Goal: Contribute content: Contribute content

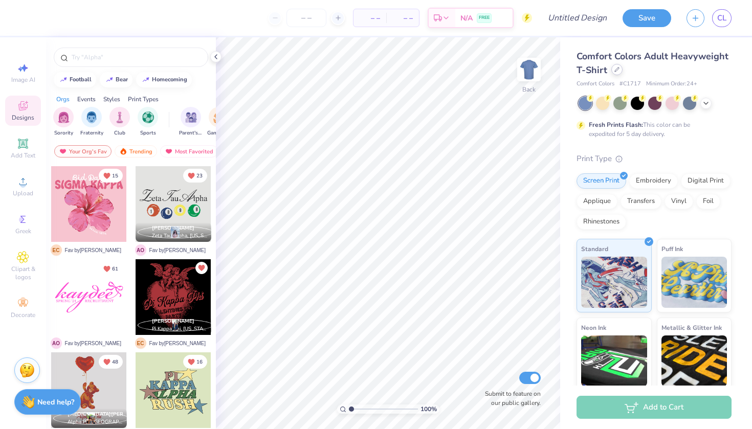
click at [615, 68] on icon at bounding box center [616, 69] width 5 height 5
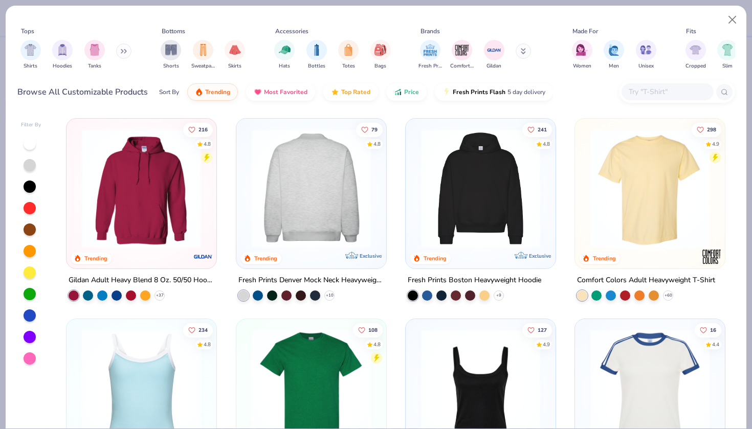
click at [317, 203] on img at bounding box center [311, 188] width 129 height 119
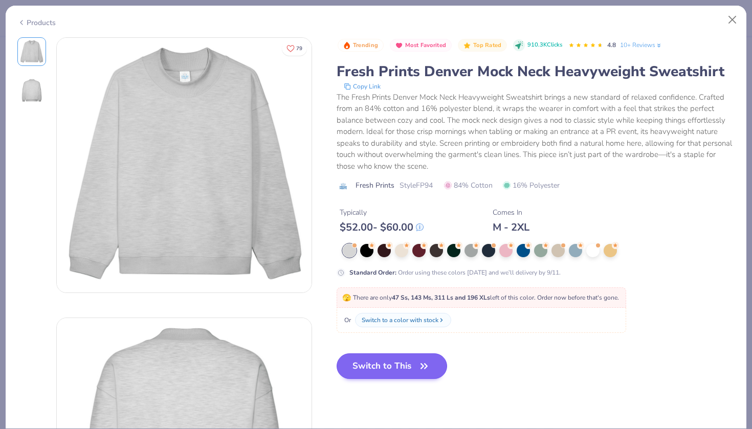
click at [384, 364] on button "Switch to This" at bounding box center [392, 366] width 111 height 26
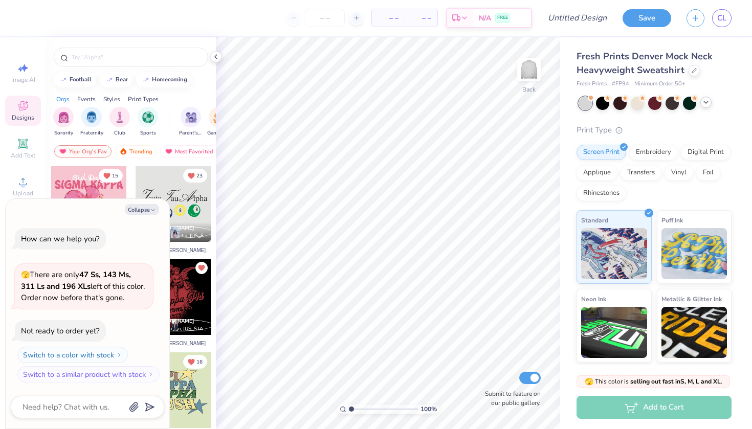
click at [704, 103] on icon at bounding box center [706, 102] width 8 height 8
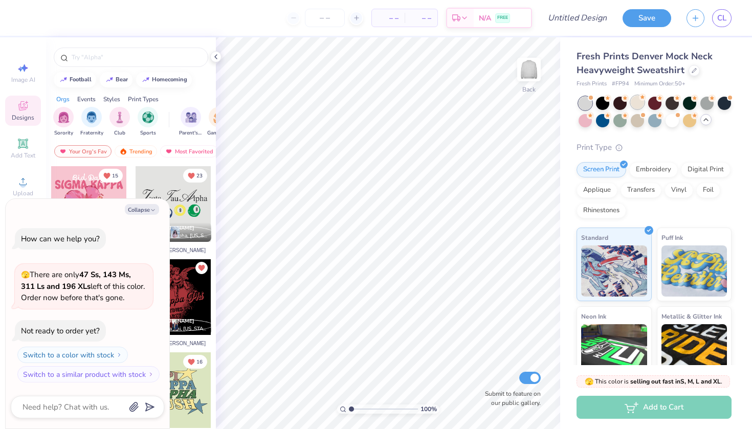
click at [636, 107] on div at bounding box center [637, 102] width 13 height 13
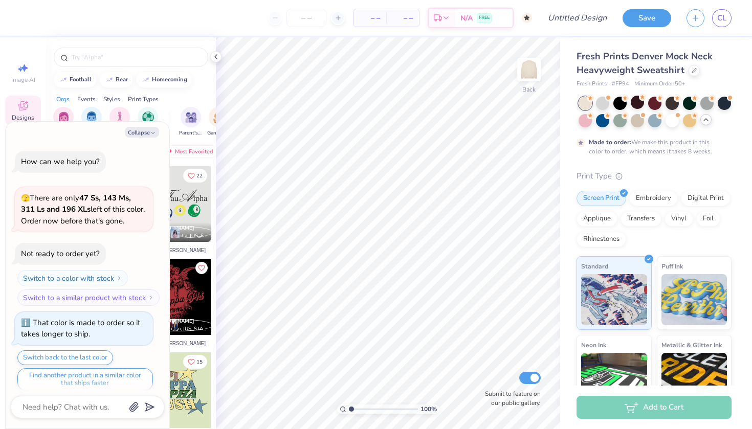
scroll to position [6, 0]
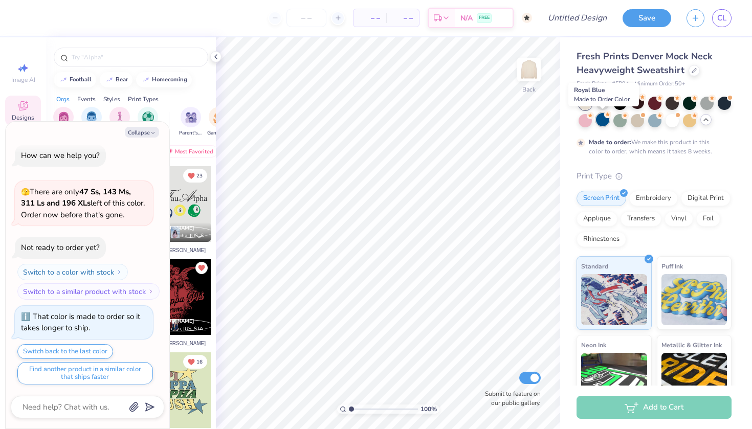
click at [603, 118] on div at bounding box center [602, 119] width 13 height 13
click at [709, 103] on div at bounding box center [706, 102] width 13 height 13
click at [615, 101] on div at bounding box center [619, 102] width 13 height 13
click at [723, 105] on div at bounding box center [724, 102] width 13 height 13
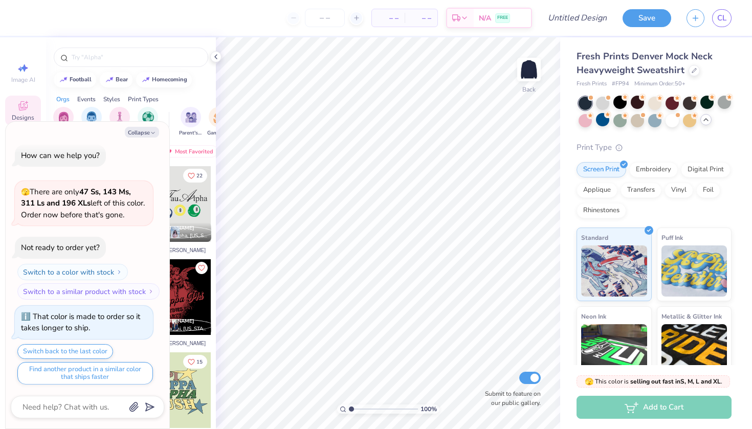
scroll to position [188, 0]
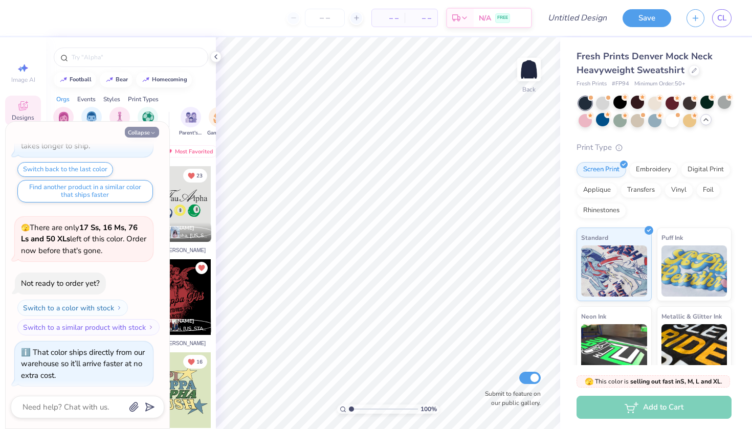
click at [145, 129] on button "Collapse" at bounding box center [142, 132] width 34 height 11
type textarea "x"
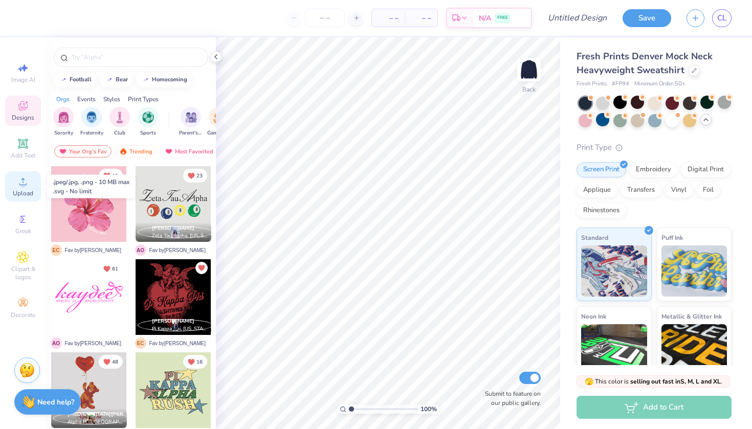
click at [24, 190] on span "Upload" at bounding box center [23, 193] width 20 height 8
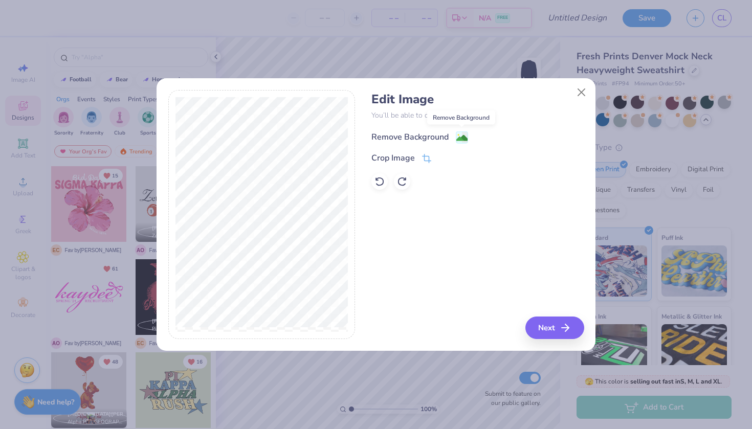
click at [467, 136] on image at bounding box center [461, 137] width 11 height 11
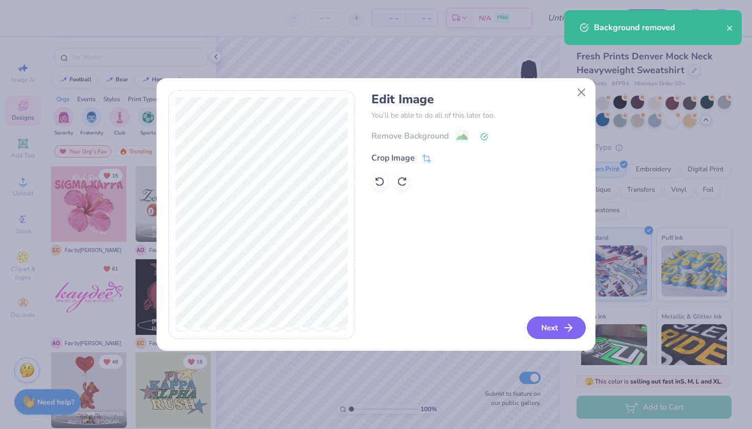
click at [549, 327] on button "Next" at bounding box center [556, 328] width 59 height 23
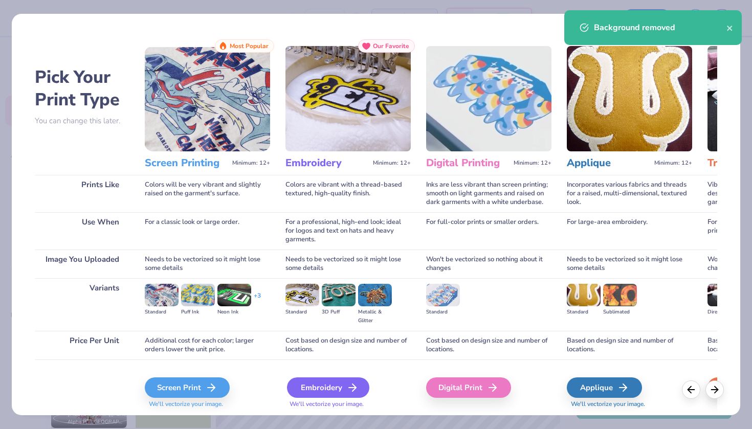
click at [307, 388] on div "Embroidery" at bounding box center [328, 387] width 82 height 20
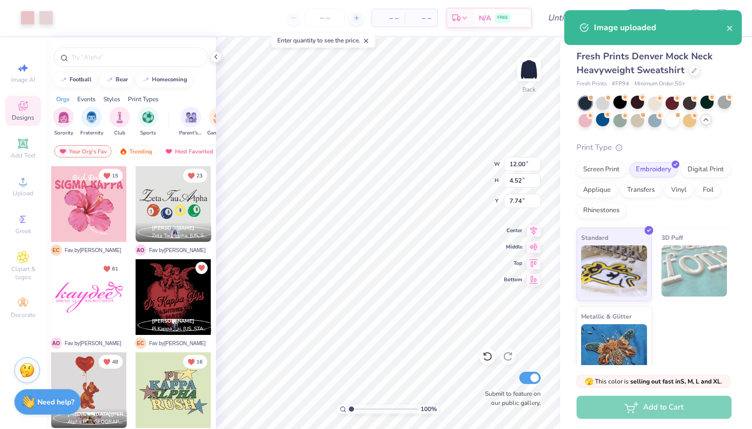
type input "2.56"
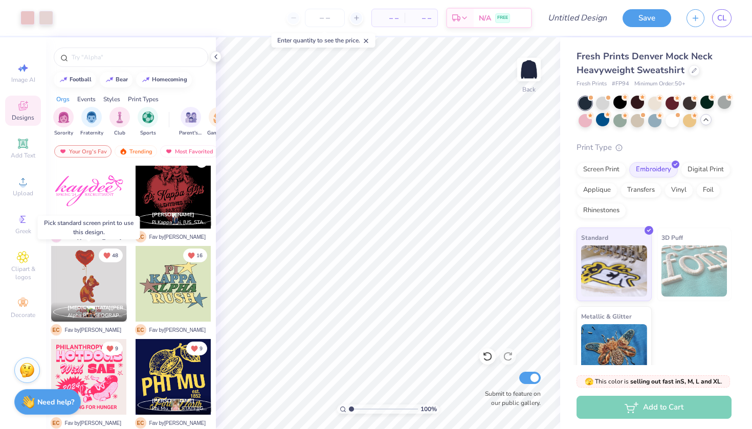
scroll to position [109, 0]
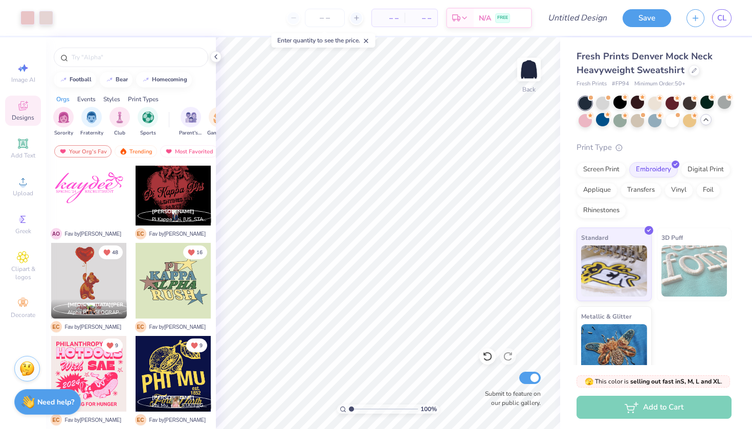
click at [26, 368] on img at bounding box center [26, 368] width 15 height 15
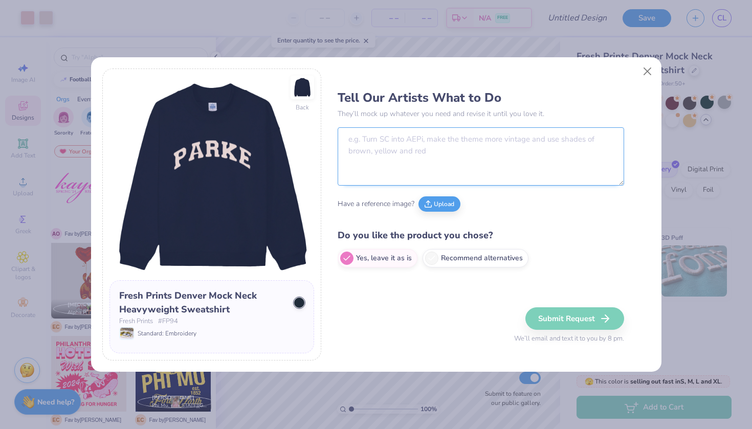
click at [388, 155] on textarea at bounding box center [481, 156] width 286 height 58
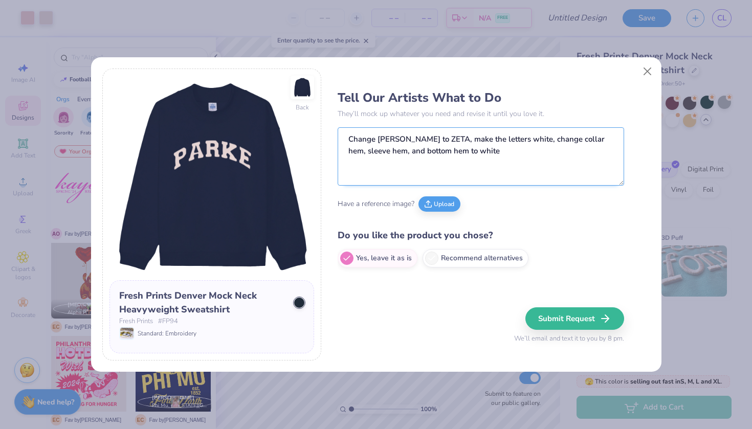
click at [509, 139] on textarea "Change parke to ZETA, make the letters white, change collar hem, sleeve hem, an…" at bounding box center [481, 156] width 286 height 58
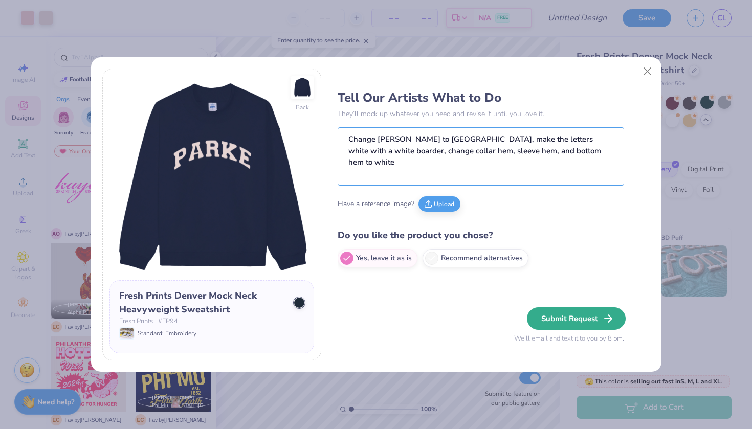
type textarea "Change parke to ZETA, make the letters white with a white boarder, change colla…"
click at [578, 315] on button "Submit Request" at bounding box center [576, 318] width 99 height 23
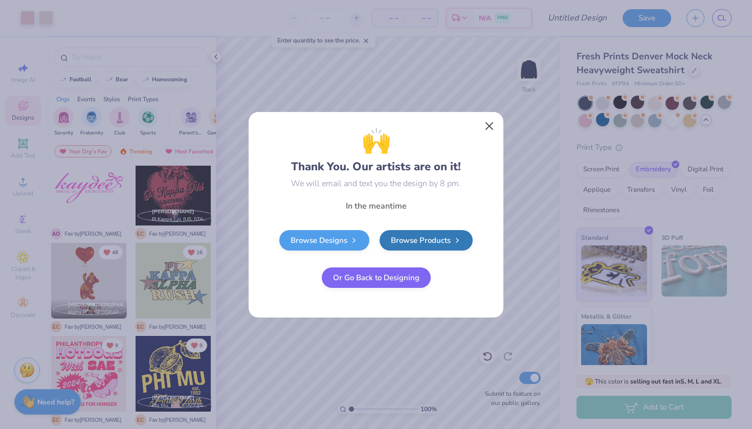
click at [485, 128] on button "Close" at bounding box center [489, 125] width 19 height 19
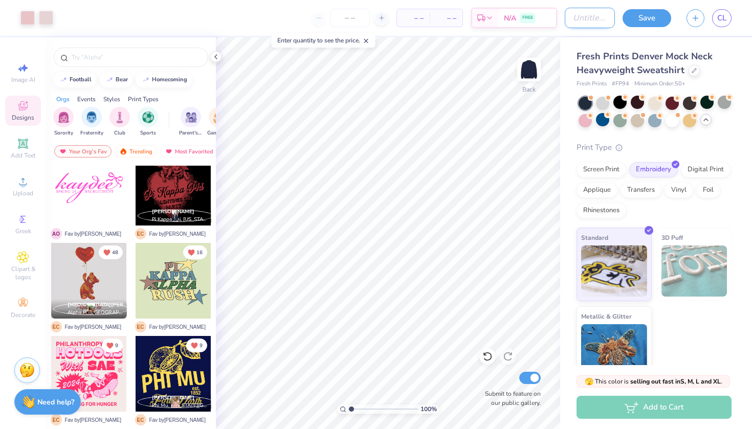
click at [571, 14] on input "Design Title" at bounding box center [590, 18] width 50 height 20
type input "sweatshirt"
click at [647, 21] on button "Save" at bounding box center [646, 17] width 49 height 18
click at [655, 15] on div "Save" at bounding box center [646, 18] width 49 height 18
click at [714, 24] on link "CL" at bounding box center [721, 18] width 19 height 18
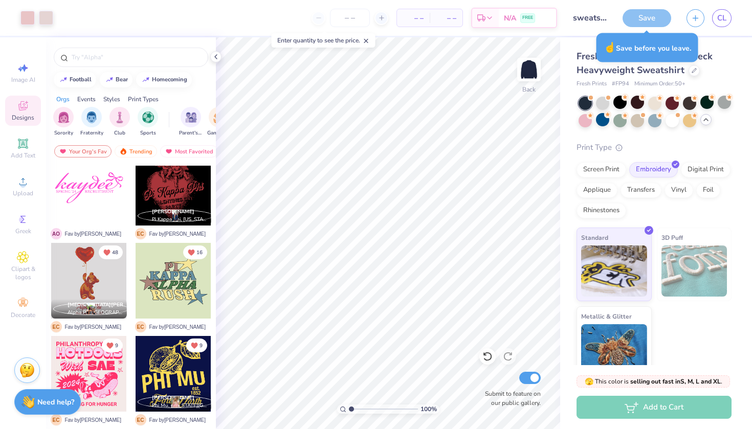
click at [653, 15] on div "Save" at bounding box center [646, 18] width 49 height 18
click at [590, 21] on input "sweatshirt" at bounding box center [590, 18] width 50 height 20
click at [573, 56] on div "Fresh Prints Denver Mock Neck Heavyweight Sweatshirt Fresh Prints # FP94 Minimu…" at bounding box center [656, 208] width 192 height 343
click at [661, 17] on div "Save" at bounding box center [646, 18] width 49 height 18
type input "3.00"
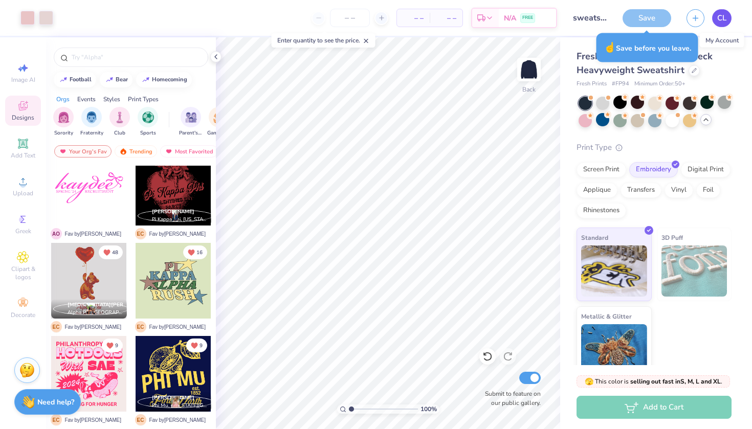
click at [720, 18] on span "CL" at bounding box center [721, 18] width 9 height 12
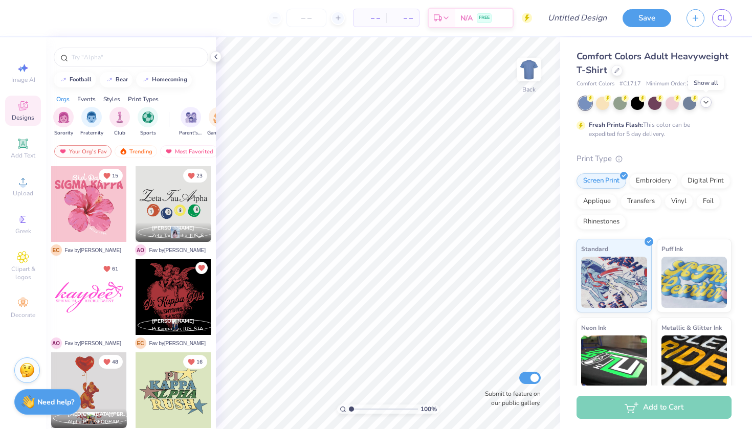
click at [708, 102] on icon at bounding box center [706, 102] width 8 height 8
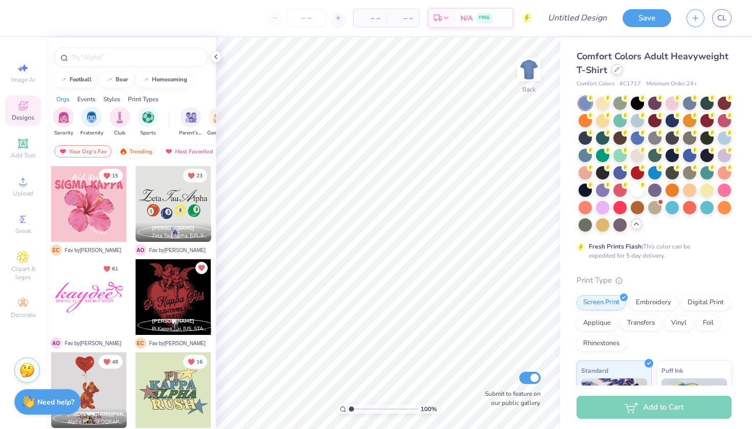
click at [619, 68] on div at bounding box center [616, 69] width 11 height 11
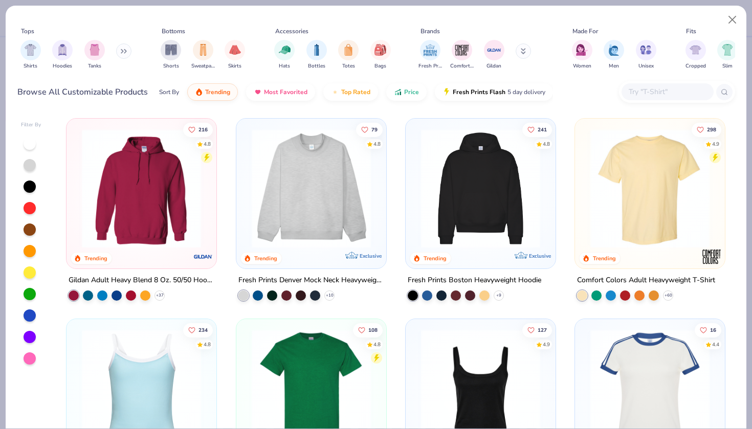
click at [314, 213] on img at bounding box center [311, 188] width 129 height 119
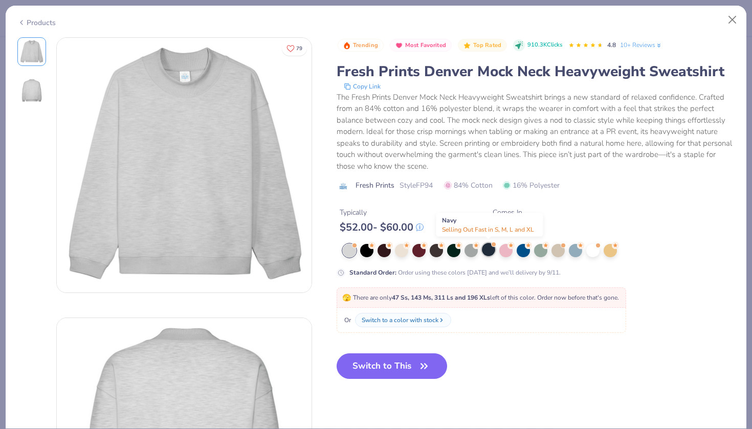
click at [489, 250] on div at bounding box center [488, 249] width 13 height 13
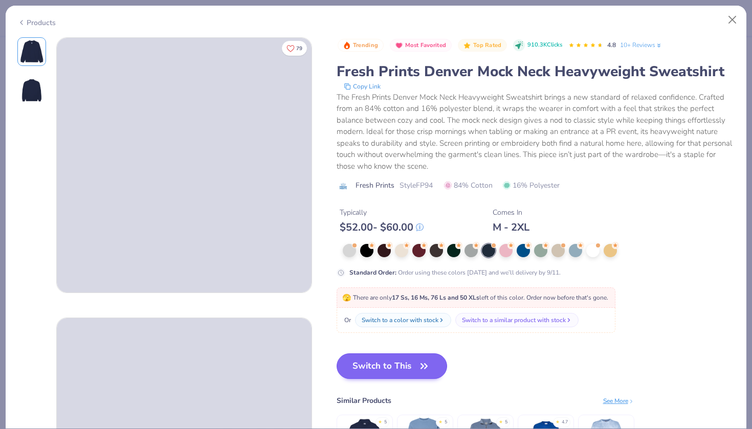
click at [385, 370] on button "Switch to This" at bounding box center [392, 366] width 111 height 26
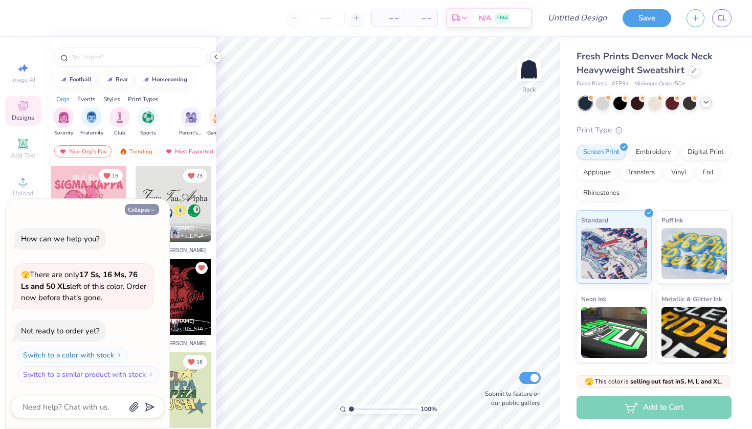
click at [150, 208] on icon "button" at bounding box center [153, 210] width 6 height 6
type textarea "x"
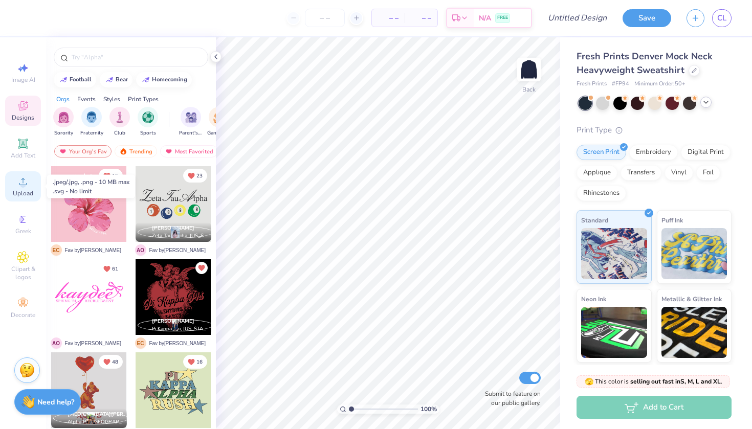
click at [19, 190] on span "Upload" at bounding box center [23, 193] width 20 height 8
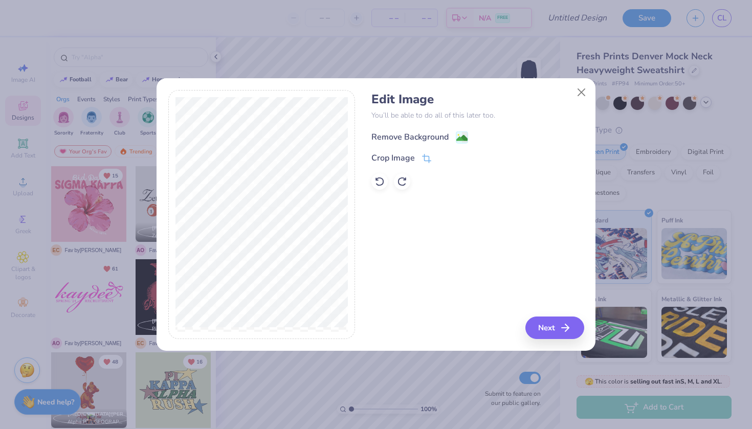
click at [462, 140] on image at bounding box center [461, 137] width 11 height 11
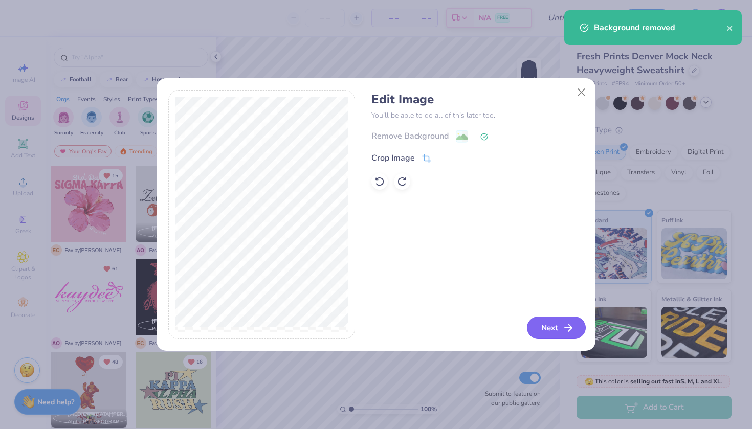
click at [557, 333] on button "Next" at bounding box center [556, 328] width 59 height 23
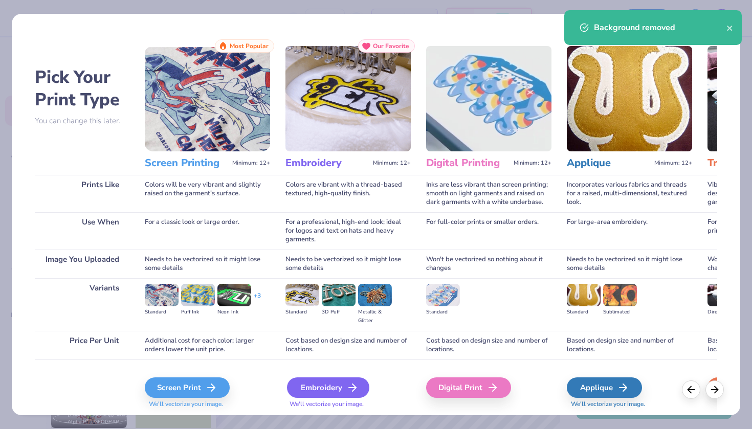
click at [325, 386] on div "Embroidery" at bounding box center [328, 387] width 82 height 20
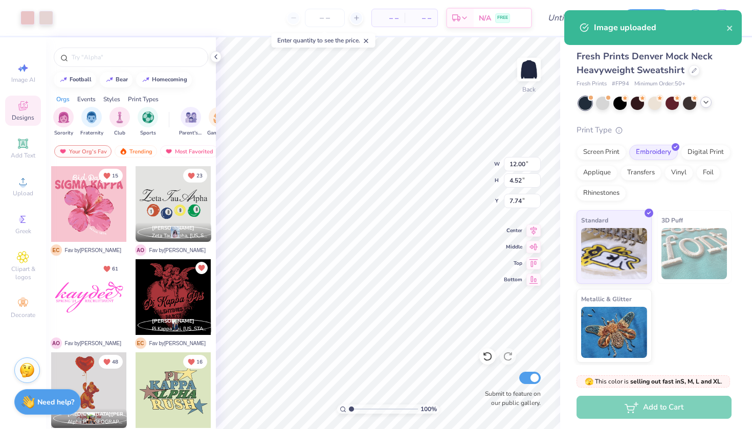
type input "3.00"
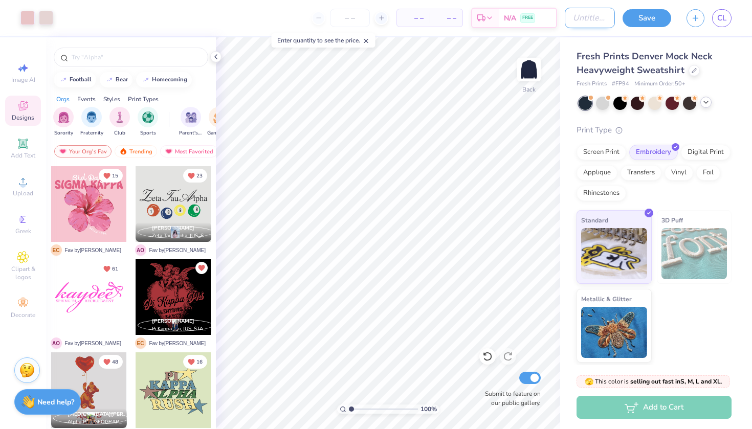
click at [565, 13] on input "Design Title" at bounding box center [590, 18] width 50 height 20
type input "sweatshirt"
click at [32, 367] on img at bounding box center [26, 368] width 15 height 15
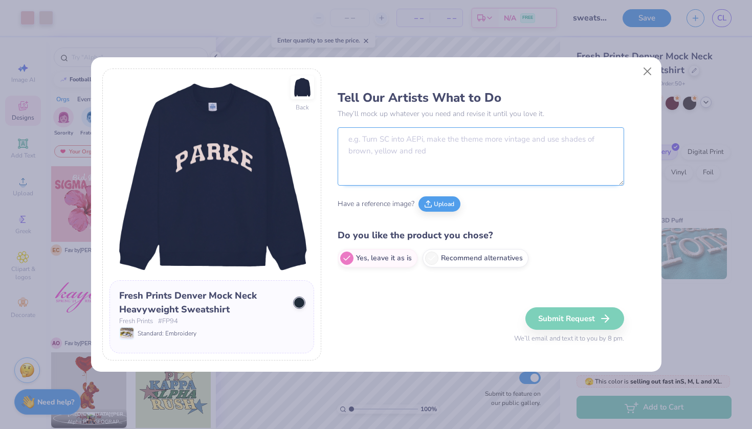
click at [409, 154] on textarea at bounding box center [481, 156] width 286 height 58
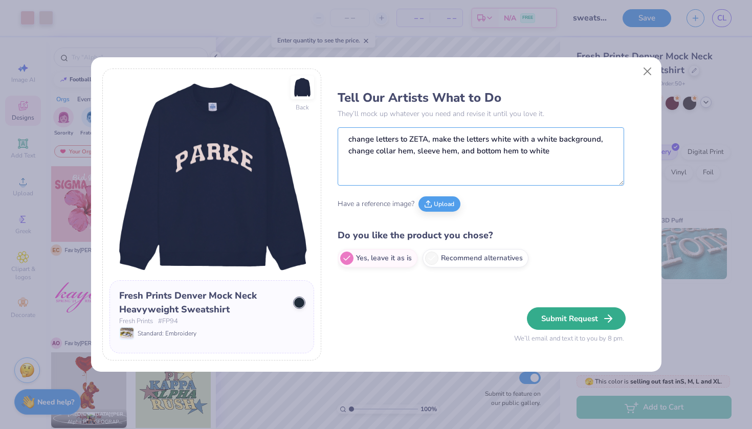
type textarea "change letters to ZETA, make the letters white with a white background, change …"
click at [564, 317] on button "Submit Request" at bounding box center [576, 318] width 99 height 23
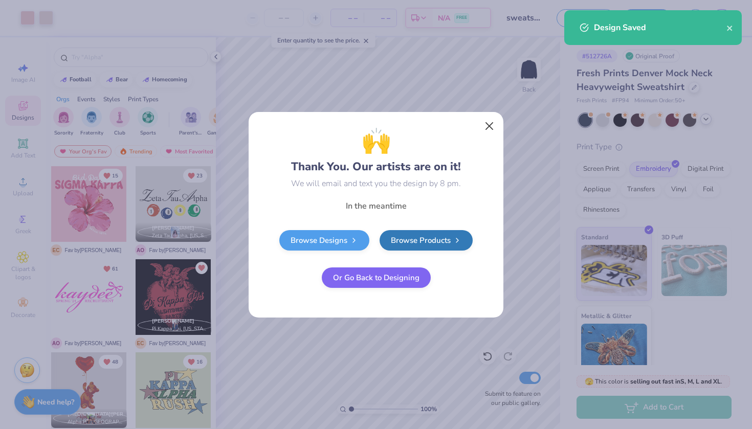
click at [489, 124] on button "Close" at bounding box center [489, 125] width 19 height 19
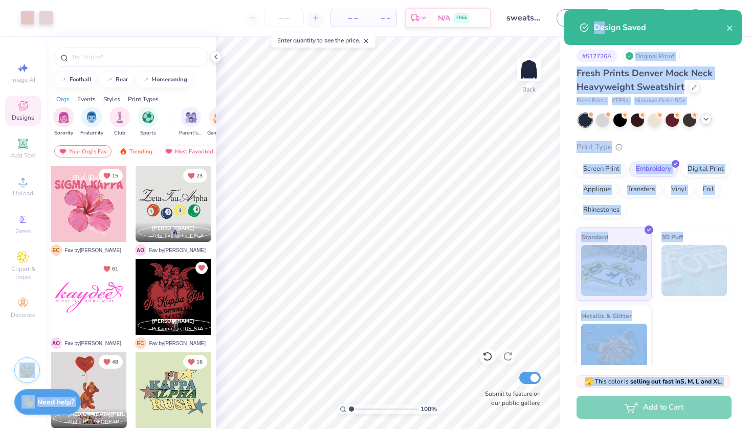
drag, startPoint x: 602, startPoint y: 28, endPoint x: 751, endPoint y: 40, distance: 149.3
click at [751, 40] on div "Art colors – – Per Item – – Total Est. Delivery N/A FREE Design Title sweatshir…" at bounding box center [376, 214] width 752 height 429
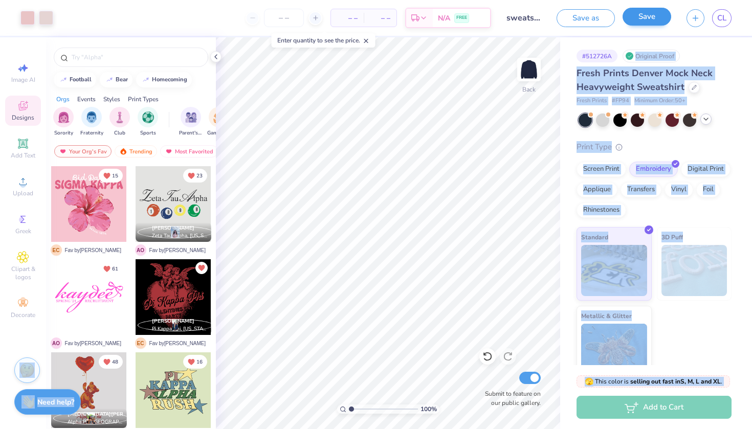
click at [655, 21] on button "Save" at bounding box center [646, 17] width 49 height 18
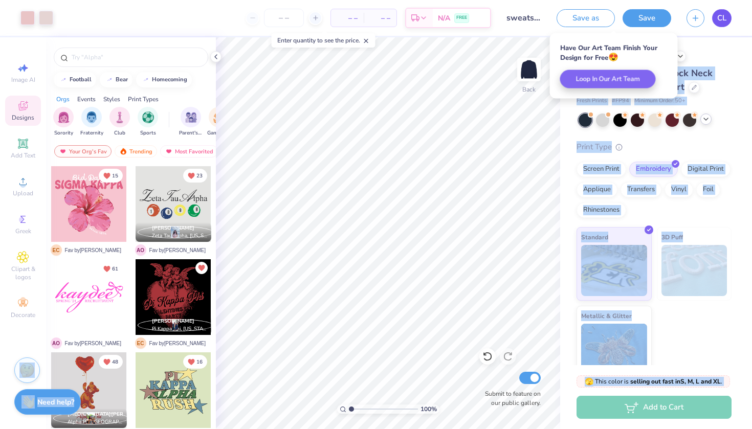
click at [725, 19] on span "CL" at bounding box center [721, 18] width 9 height 12
